Goal: Find specific page/section: Find specific page/section

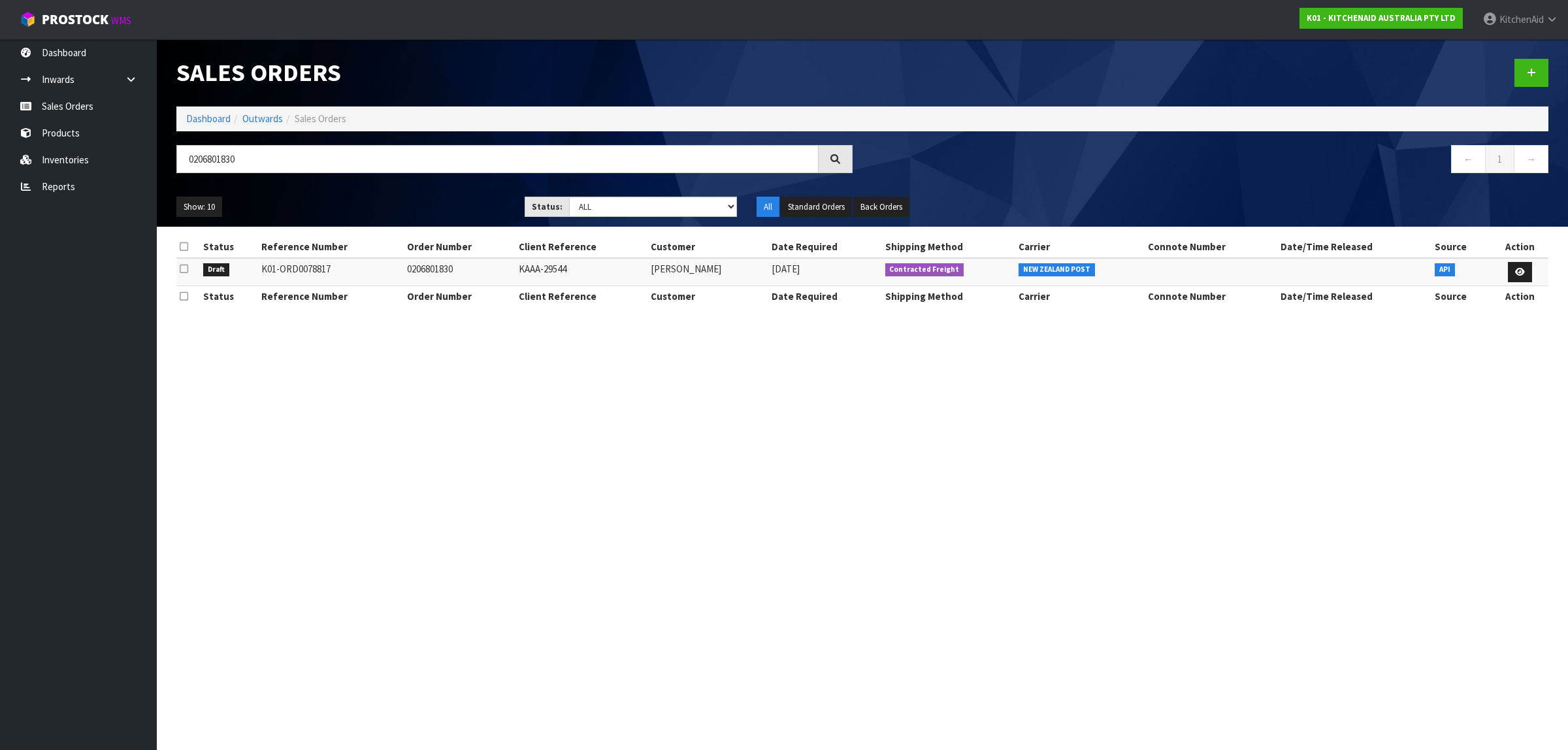
click at [131, 173] on body "Toggle navigation ProStock WMS K01 - KITCHENAID AUSTRALIA PTY LTD [GEOGRAPHIC_D…" at bounding box center [784, 375] width 1568 height 750
type input "0000012472"
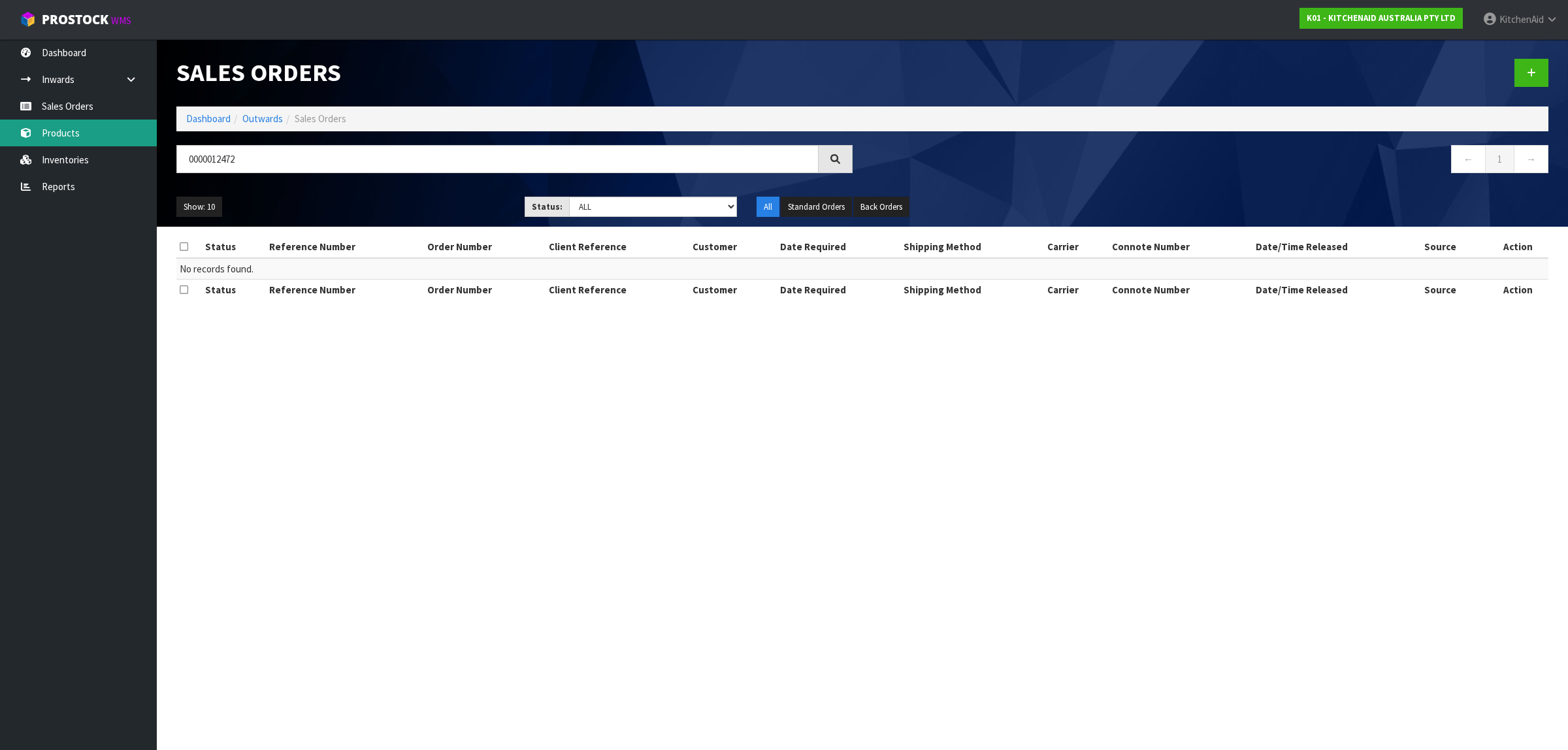
click at [76, 136] on link "Products" at bounding box center [78, 132] width 157 height 27
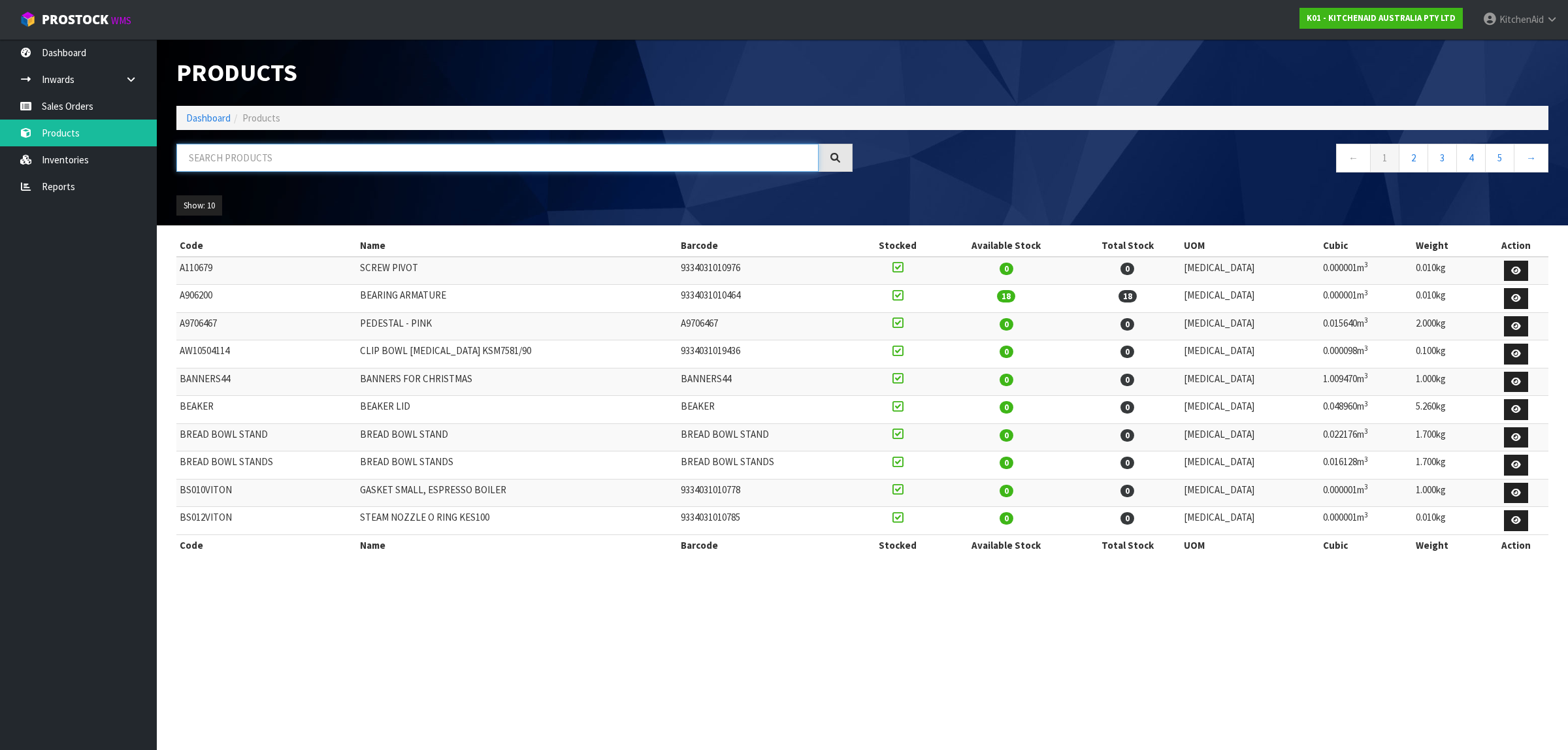
click at [347, 164] on input "text" at bounding box center [498, 158] width 642 height 28
paste input "W11200218"
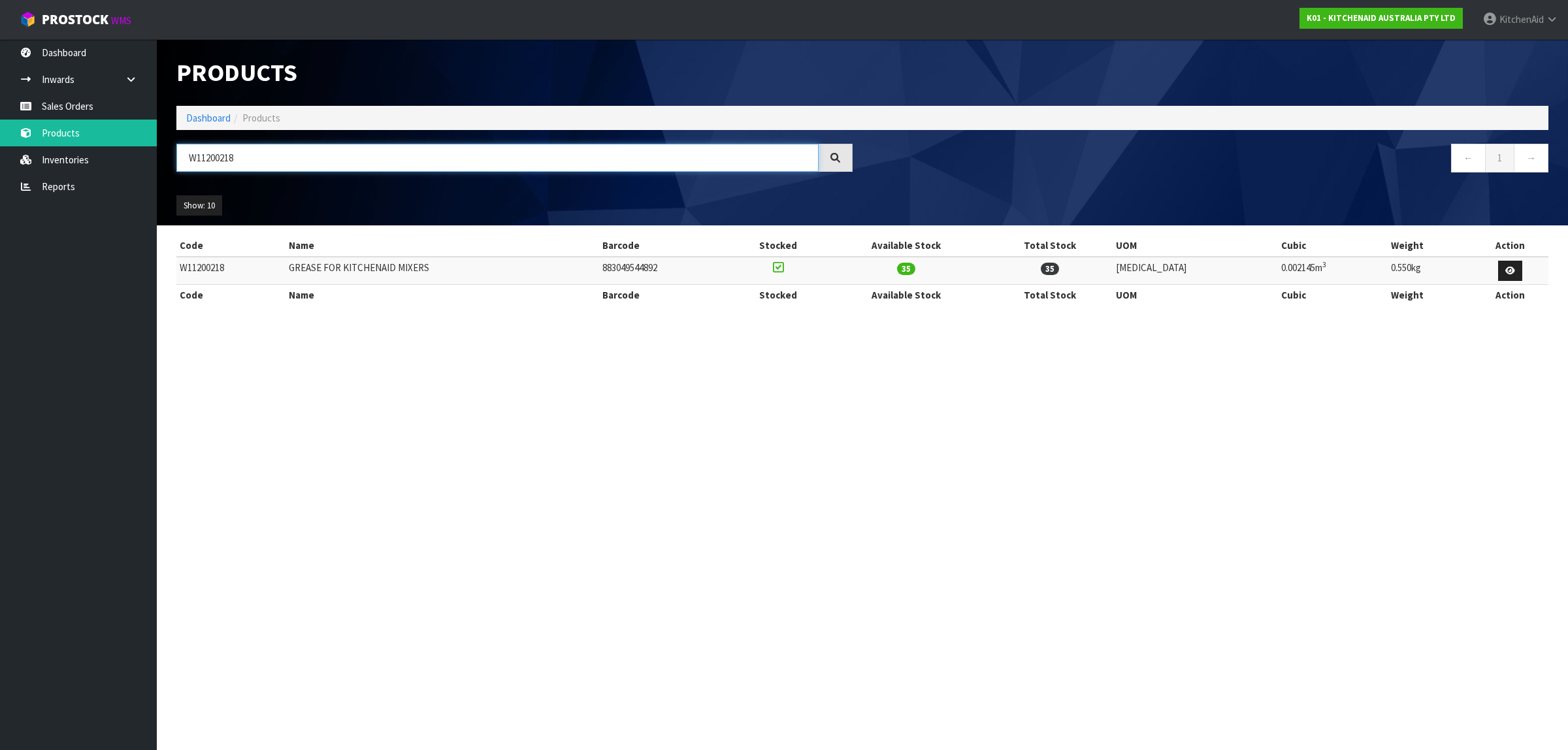
click at [350, 158] on input "W11200218" at bounding box center [498, 158] width 642 height 28
drag, startPoint x: 348, startPoint y: 158, endPoint x: 190, endPoint y: 159, distance: 158.0
click at [190, 159] on input "W11200218" at bounding box center [498, 158] width 642 height 28
paste input "PW10112253VP"
type input "WPW10112253VP"
